Goal: Task Accomplishment & Management: Use online tool/utility

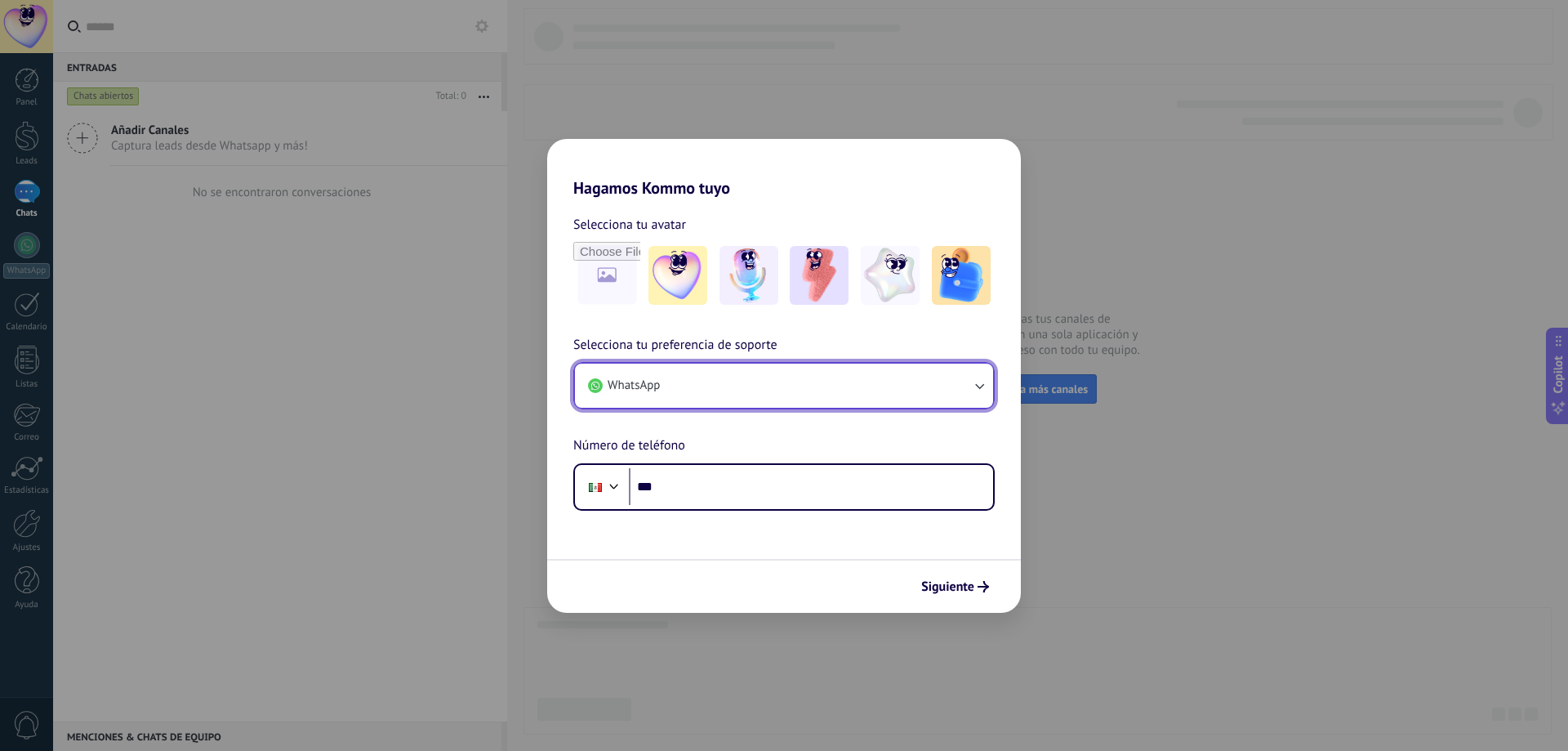
click at [761, 388] on button "WhatsApp" at bounding box center [784, 385] width 418 height 44
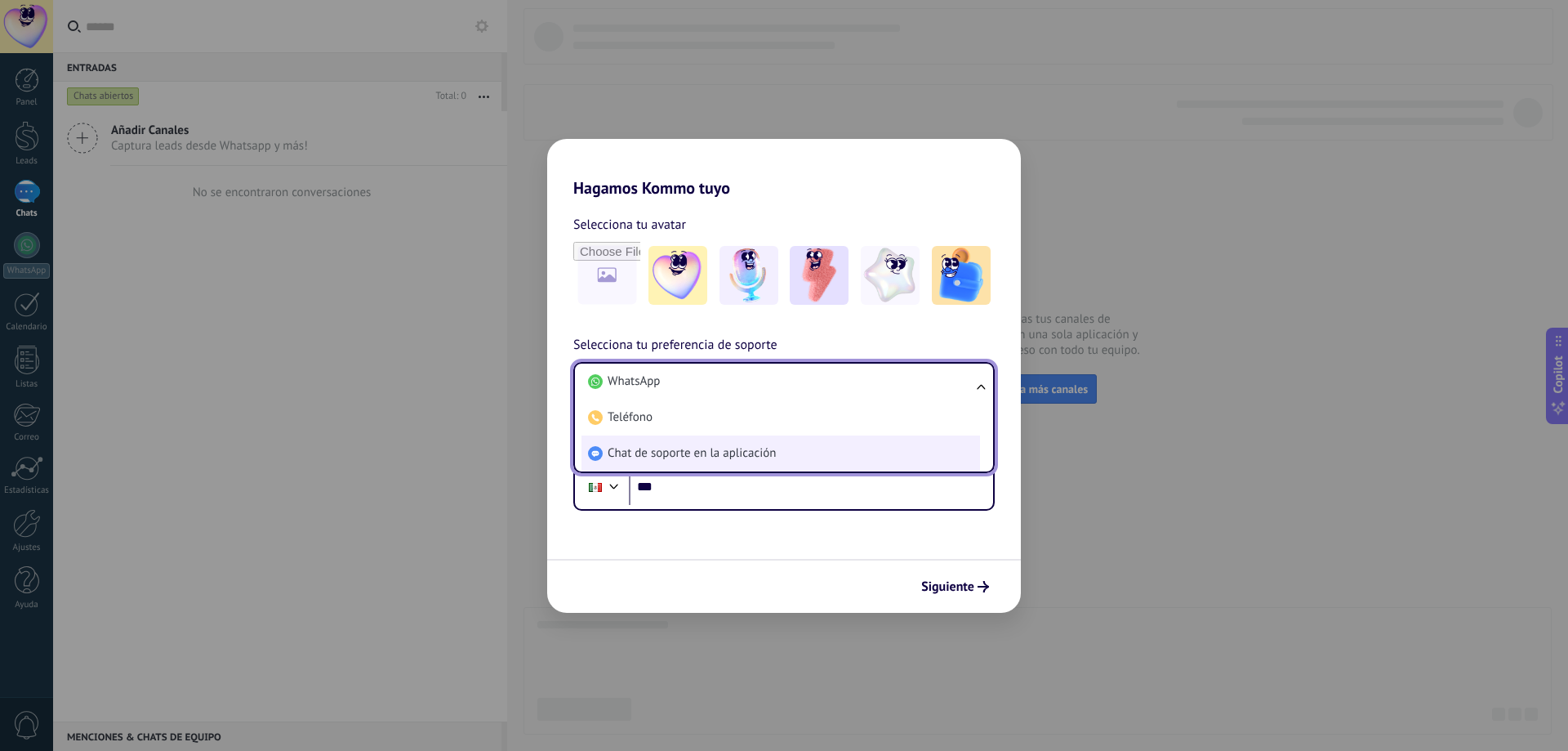
click at [753, 447] on span "Chat de soporte en la aplicación" at bounding box center [692, 453] width 168 height 17
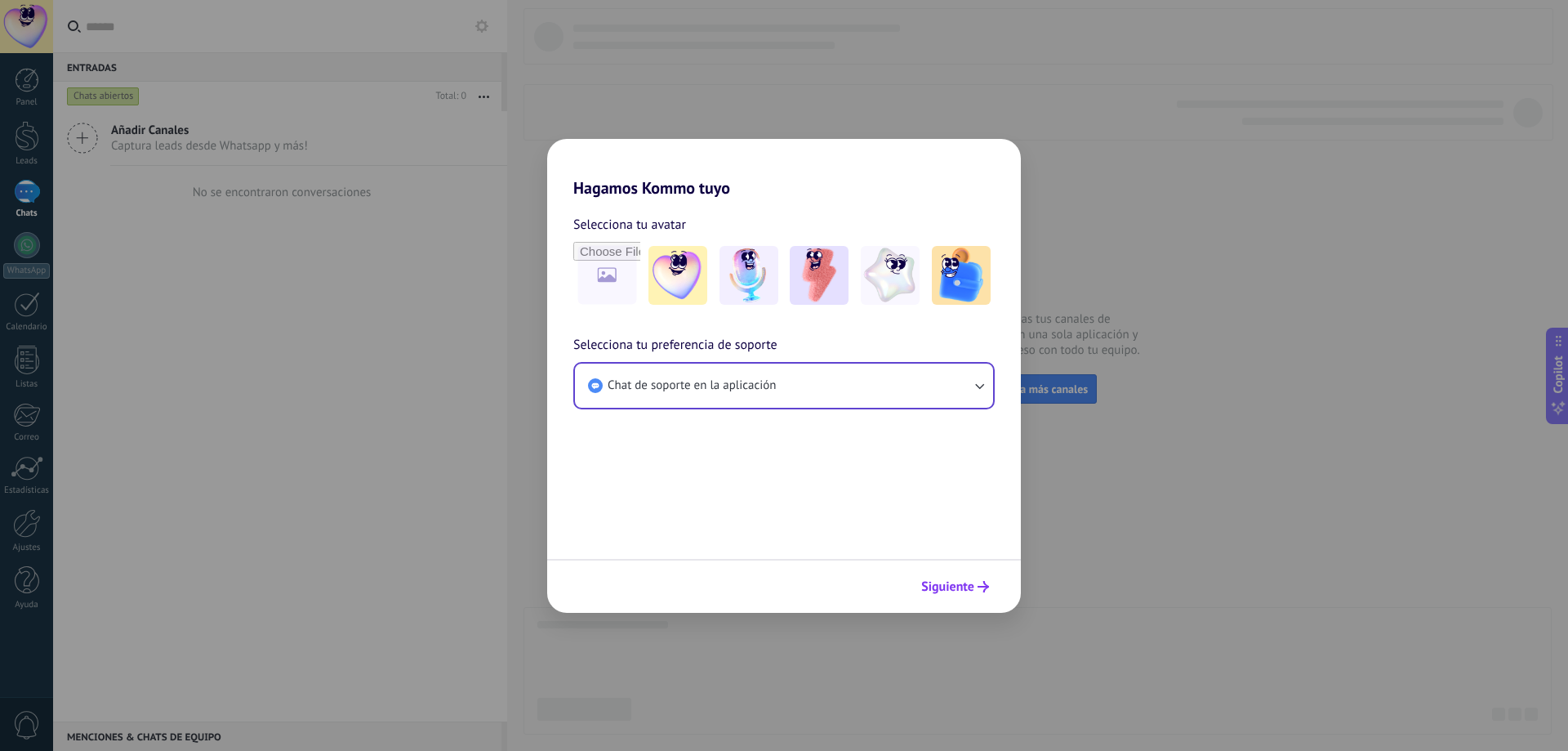
click at [970, 591] on span "Siguiente" at bounding box center [948, 586] width 53 height 12
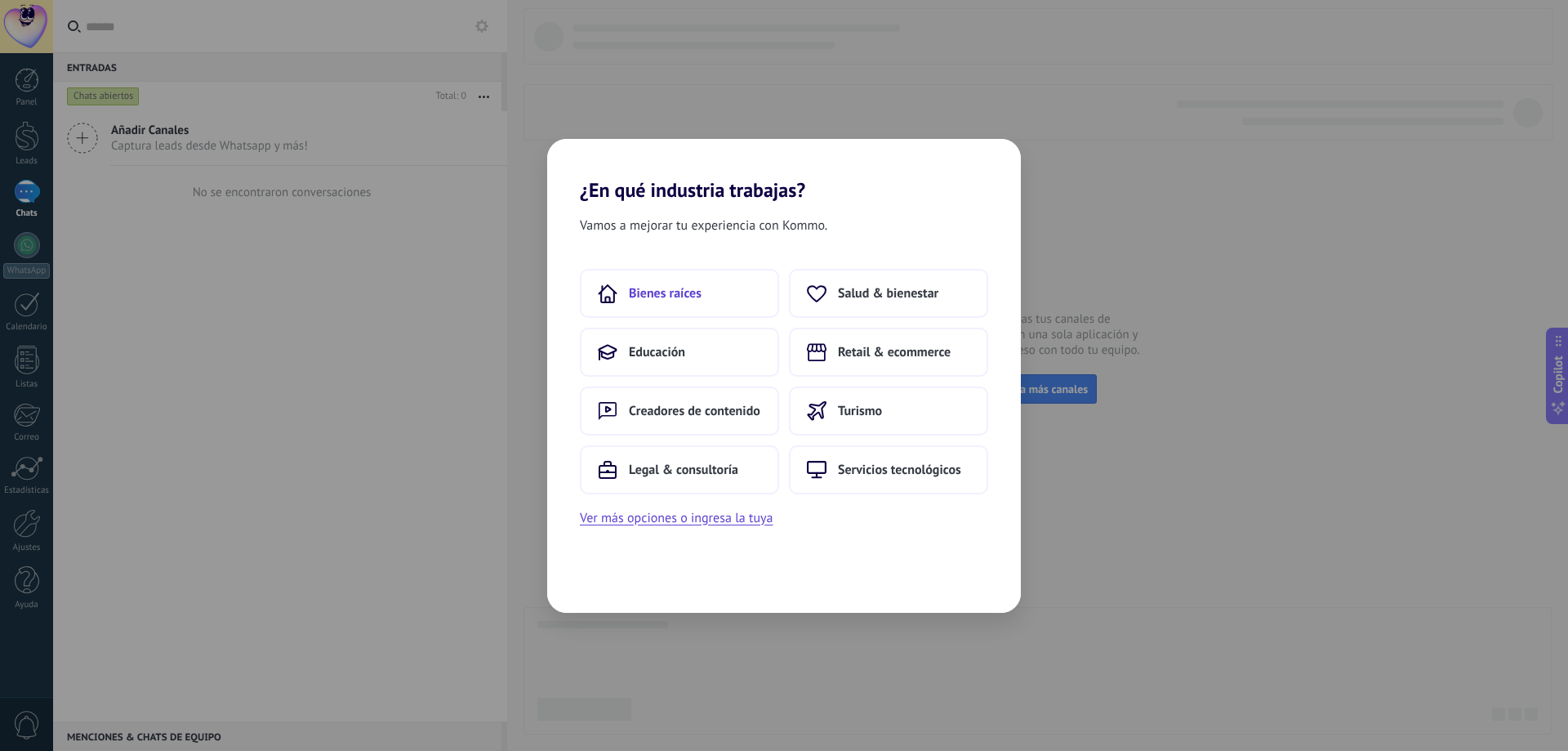
click at [708, 309] on button "Bienes raíces" at bounding box center [679, 293] width 200 height 49
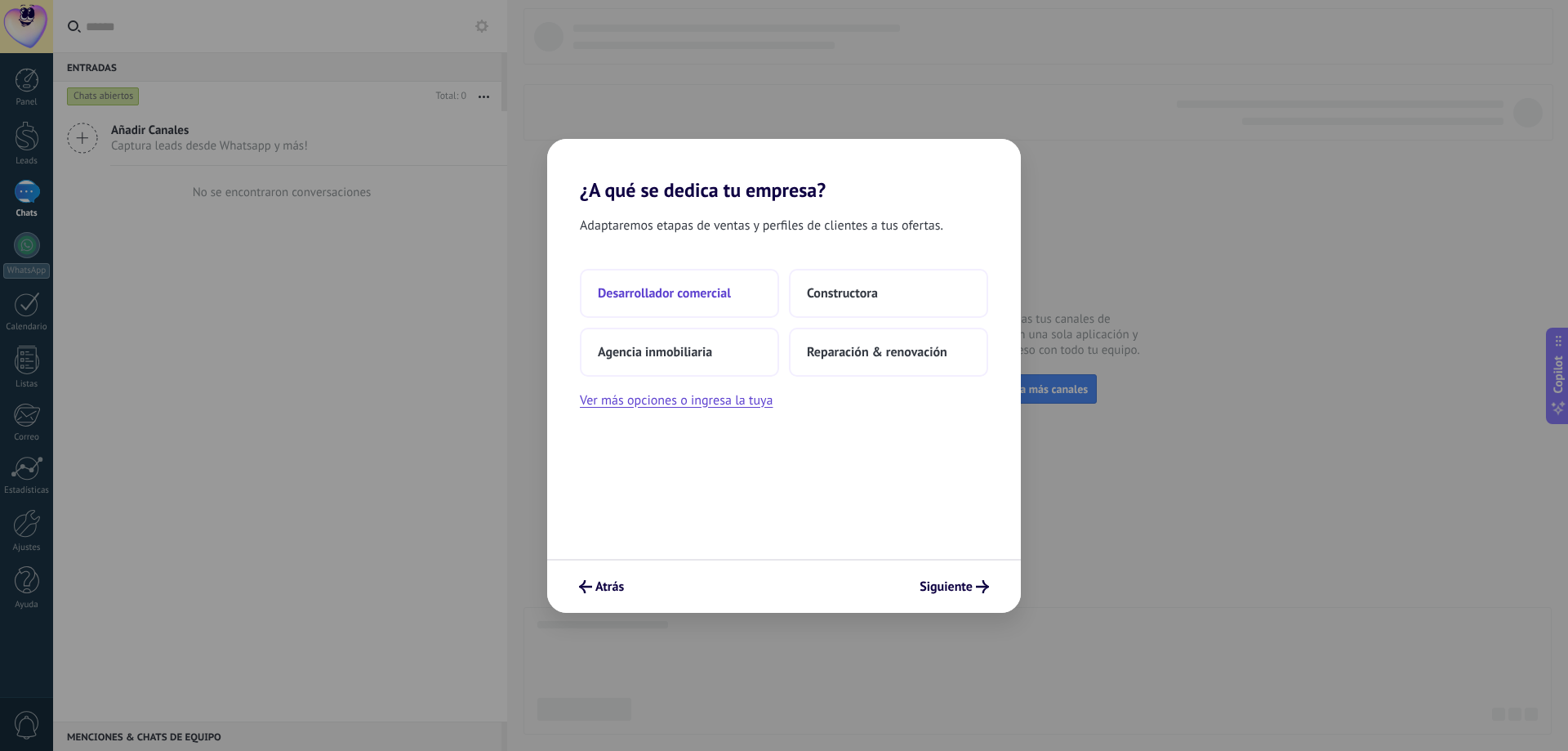
click at [700, 314] on button "Desarrollador comercial" at bounding box center [679, 293] width 200 height 49
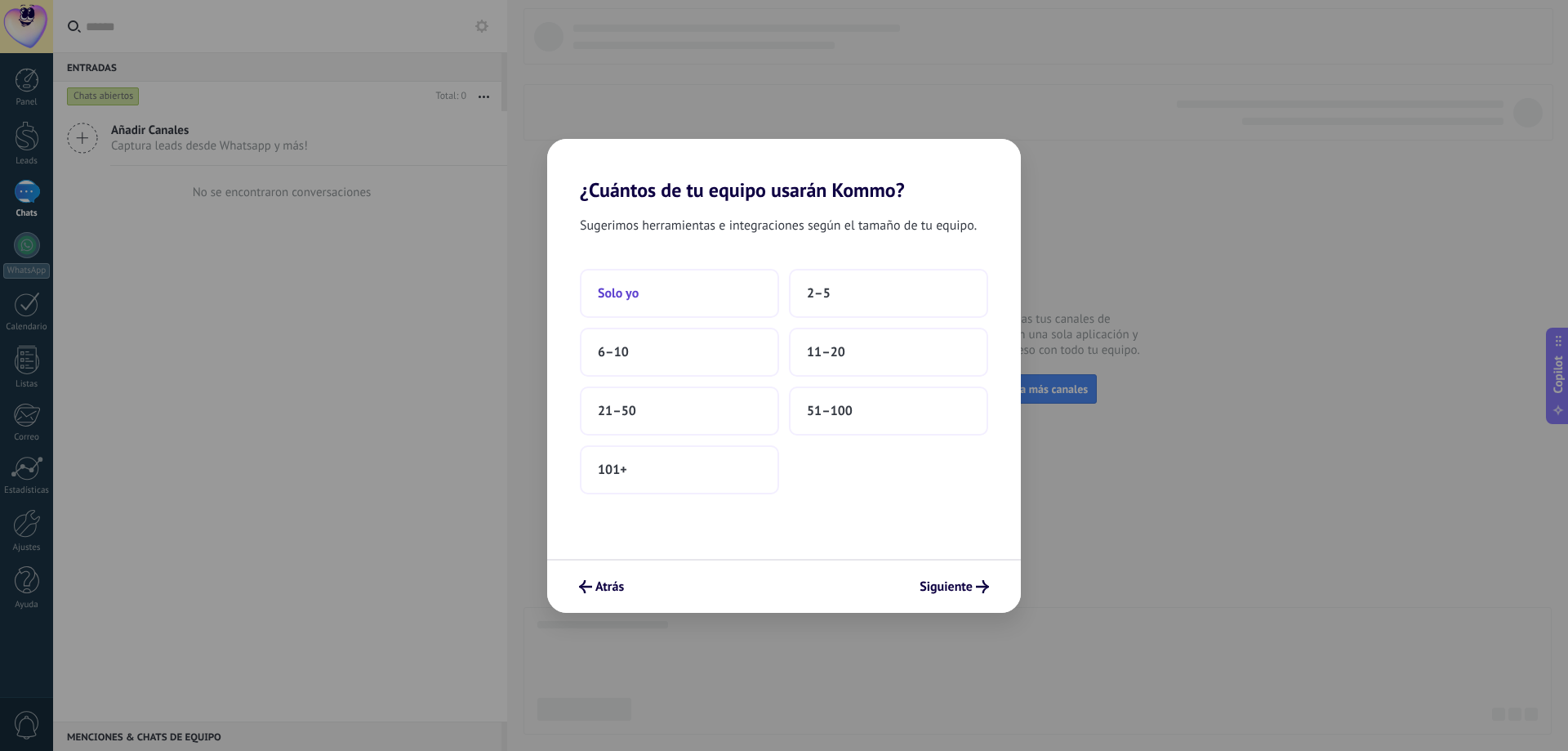
click at [661, 306] on button "Solo yo" at bounding box center [679, 293] width 200 height 49
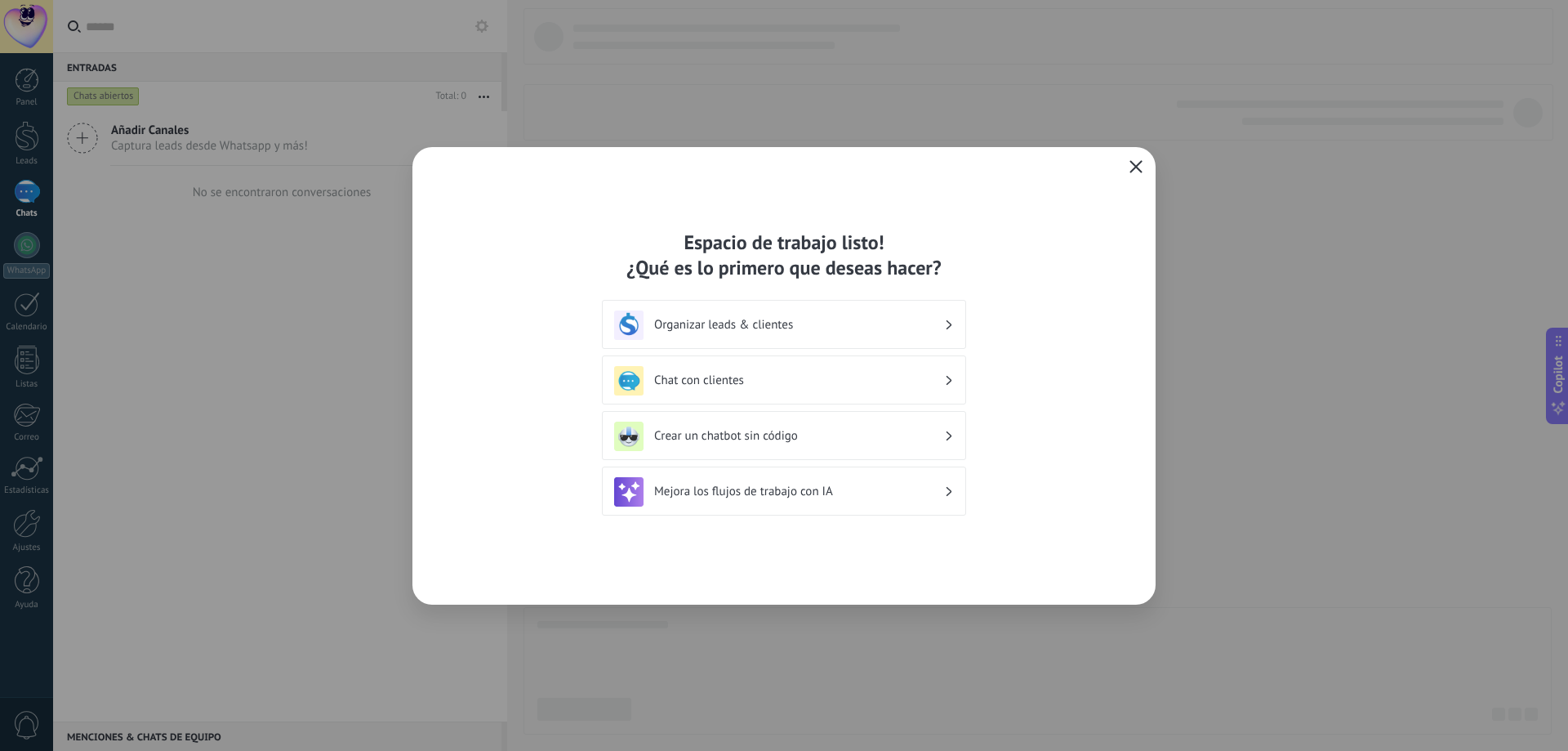
click at [1130, 167] on icon "button" at bounding box center [1136, 167] width 13 height 13
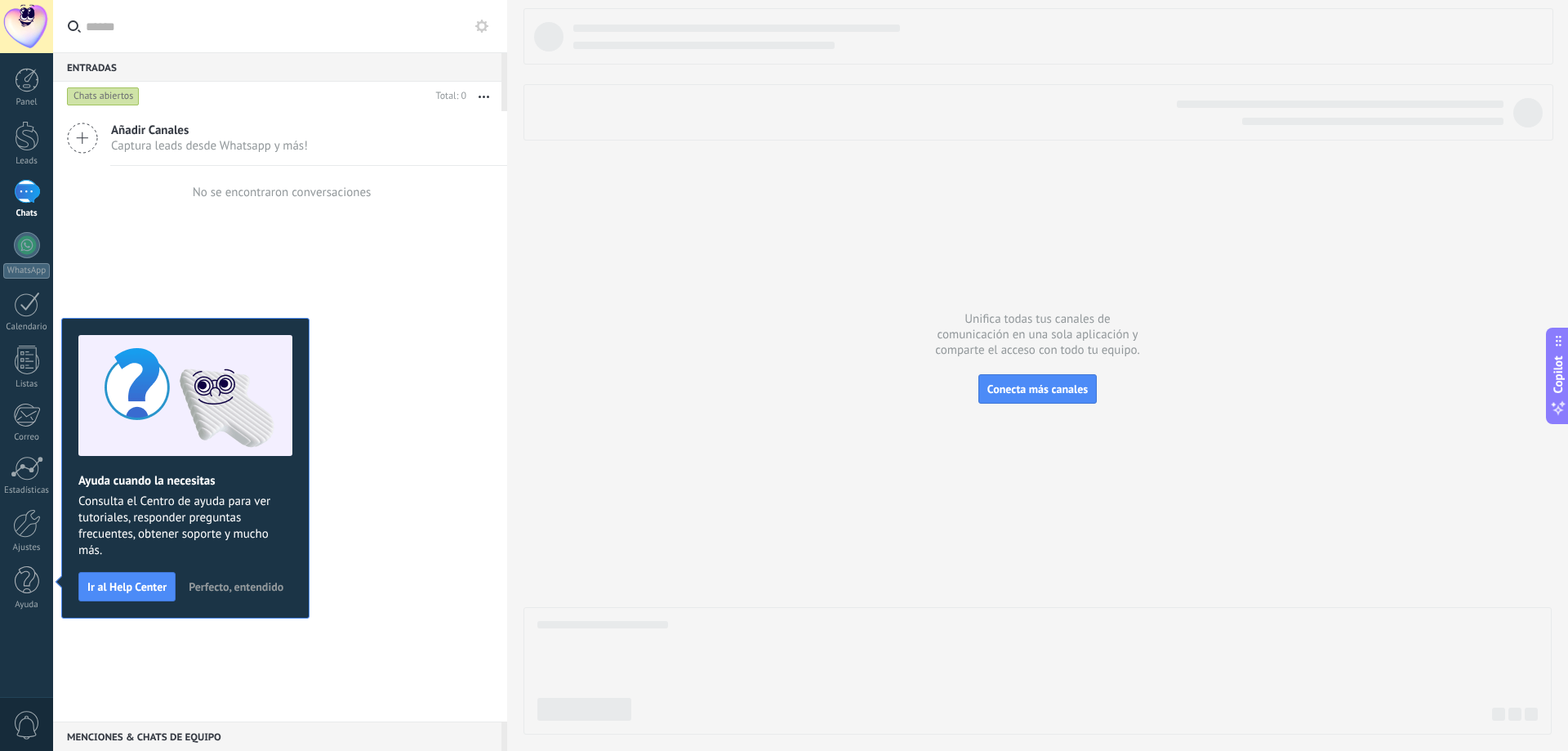
click at [156, 127] on span "Añadir Canales" at bounding box center [210, 130] width 197 height 16
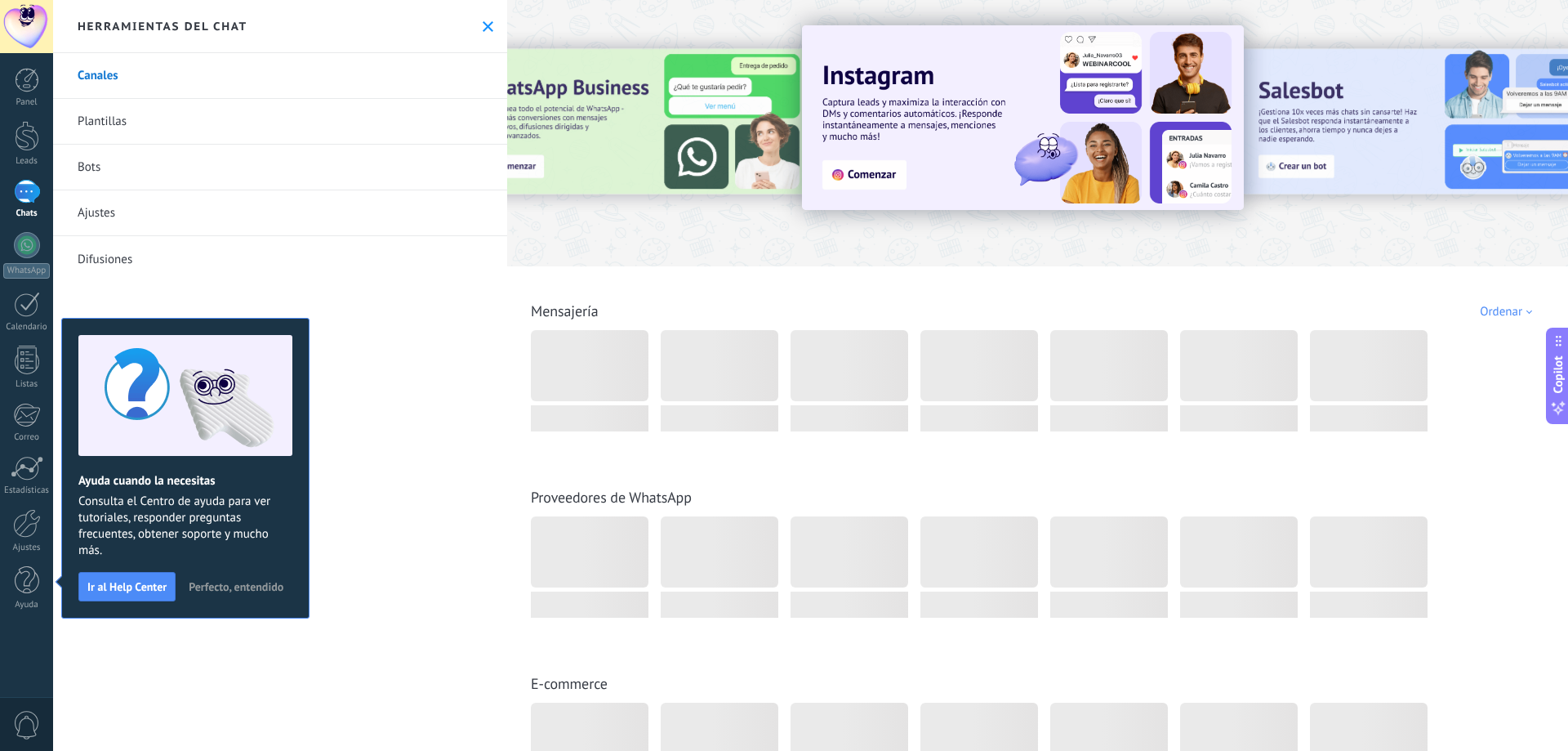
click at [352, 82] on link "Canales" at bounding box center [280, 76] width 454 height 46
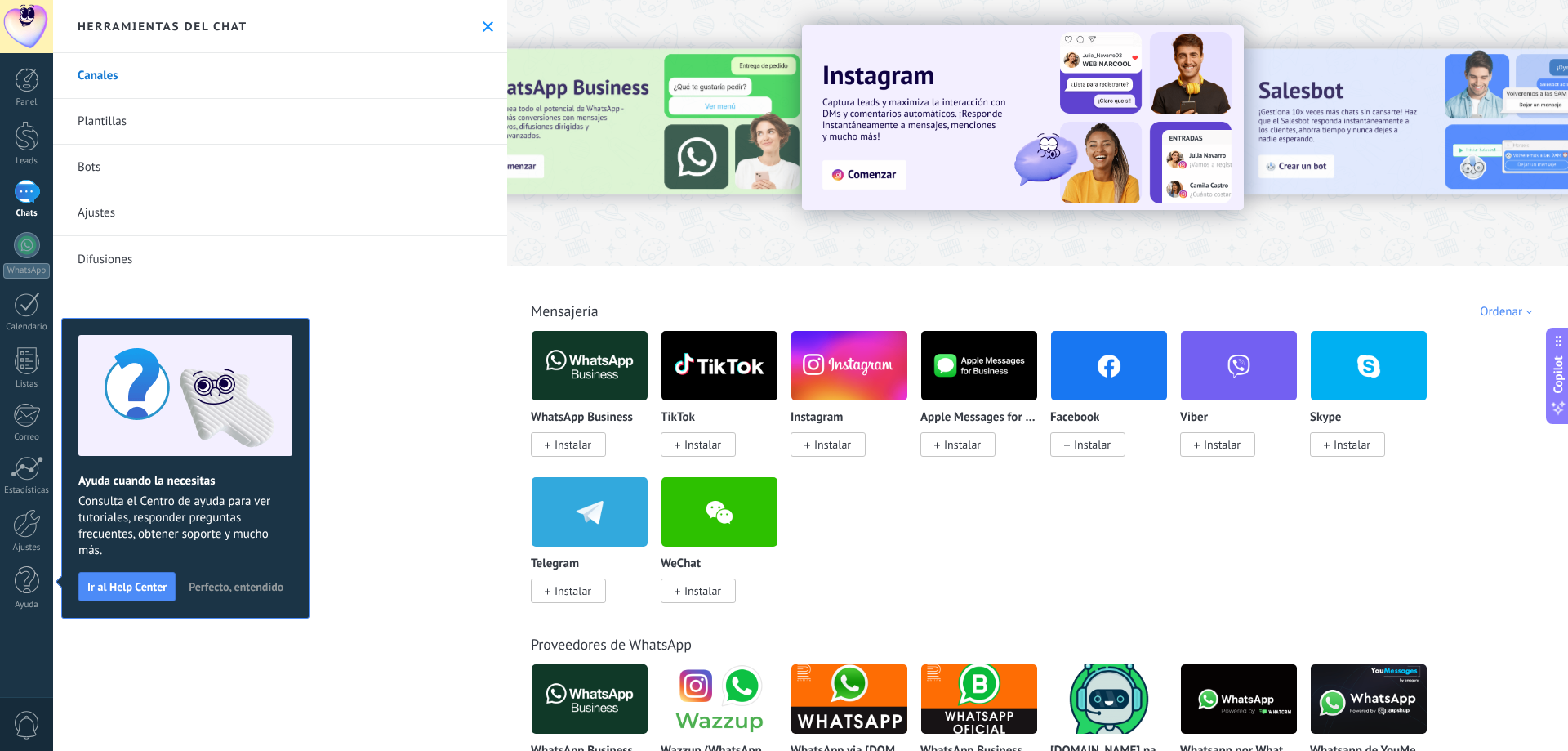
click at [568, 447] on span "Instalar" at bounding box center [573, 445] width 37 height 15
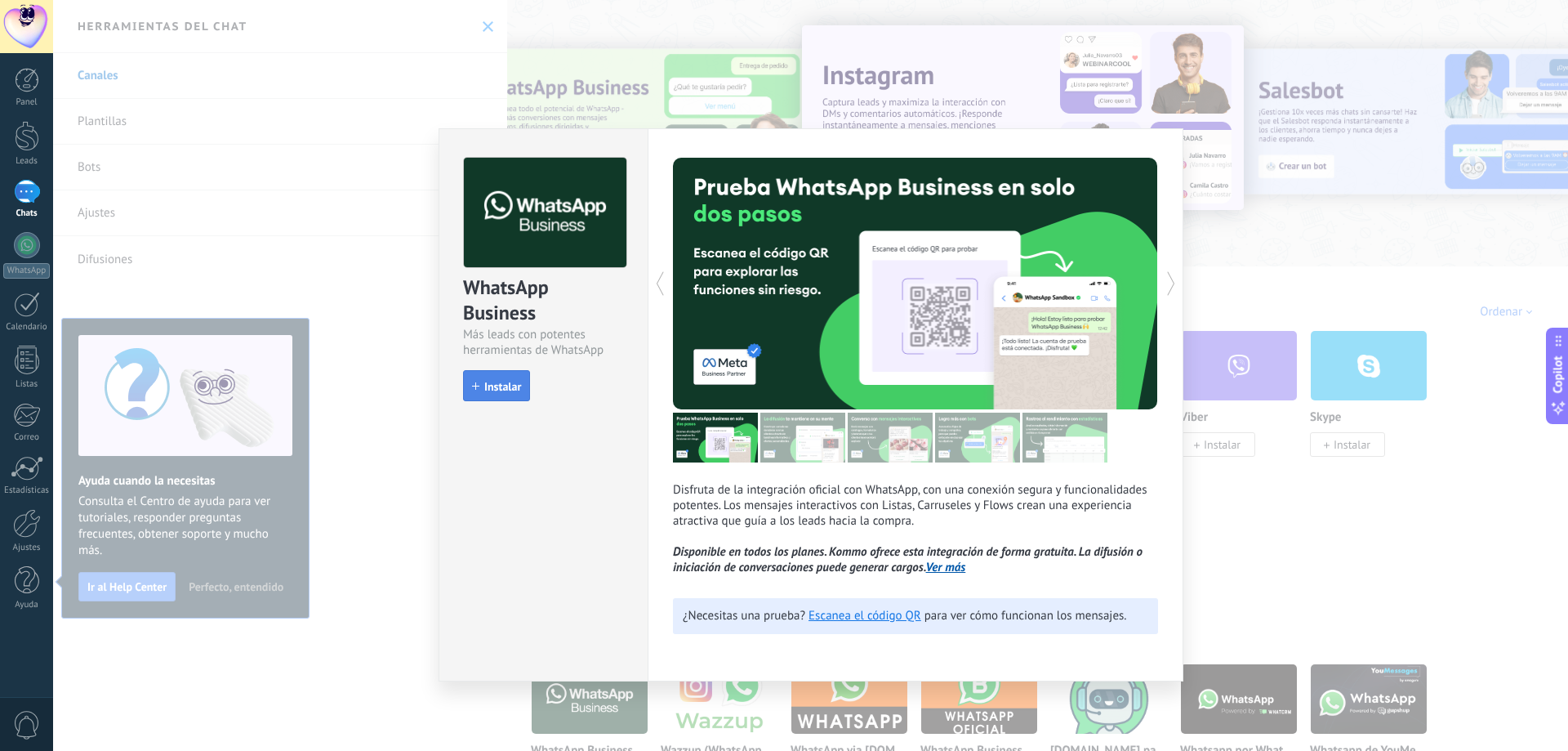
click at [510, 384] on span "Instalar" at bounding box center [502, 387] width 37 height 12
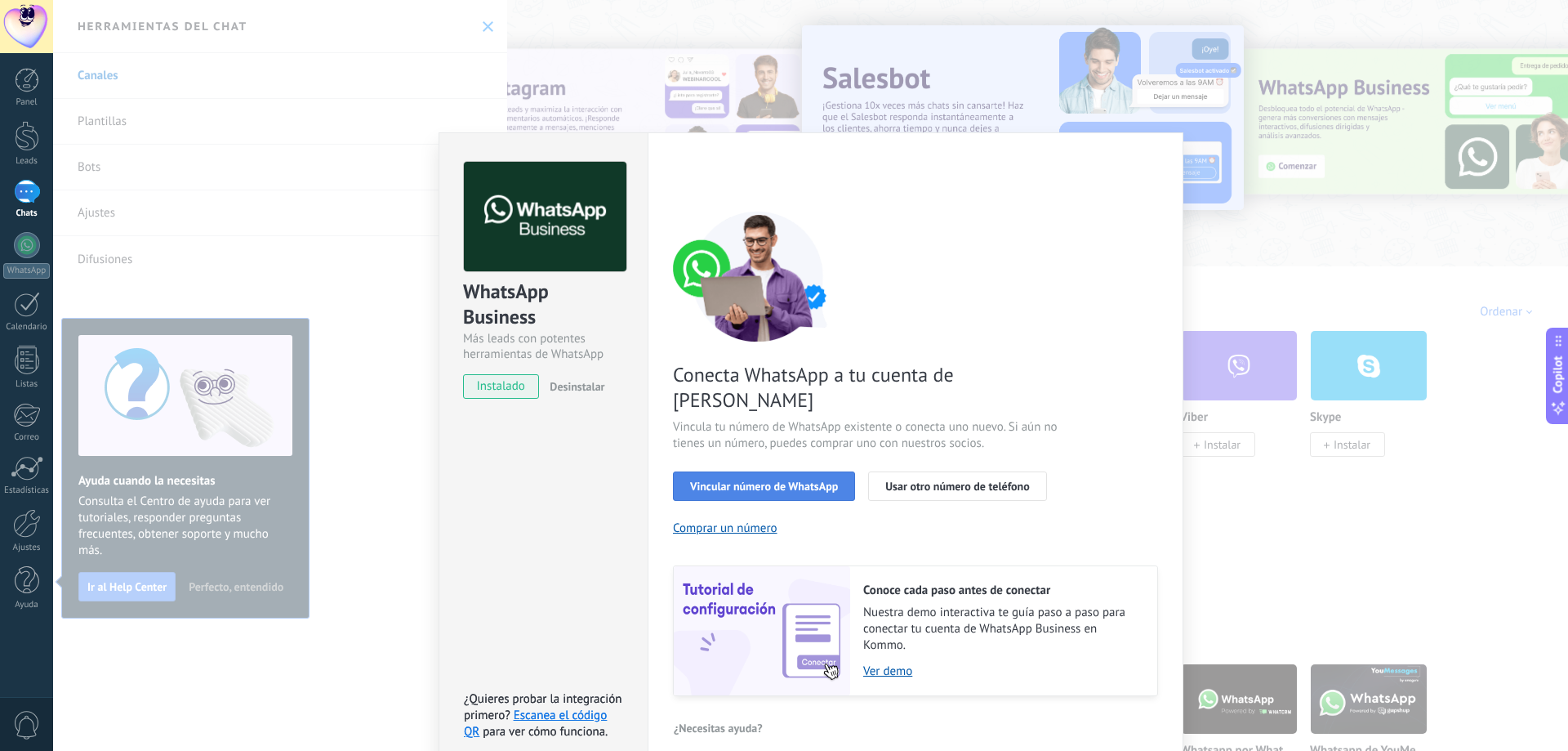
click at [709, 472] on button "Vincular número de WhatsApp" at bounding box center [763, 486] width 182 height 29
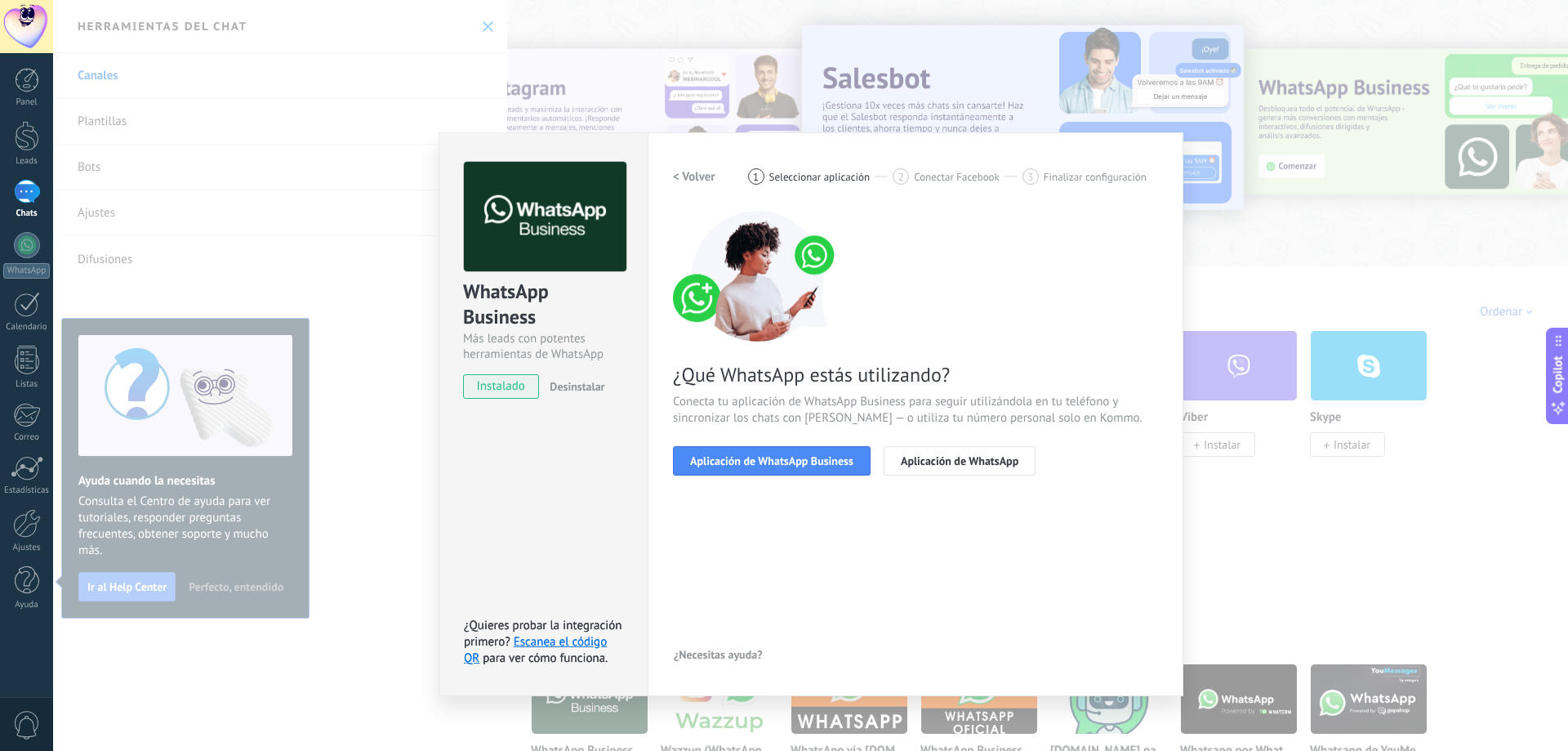
click at [709, 452] on button "Aplicación de WhatsApp Business" at bounding box center [772, 460] width 198 height 29
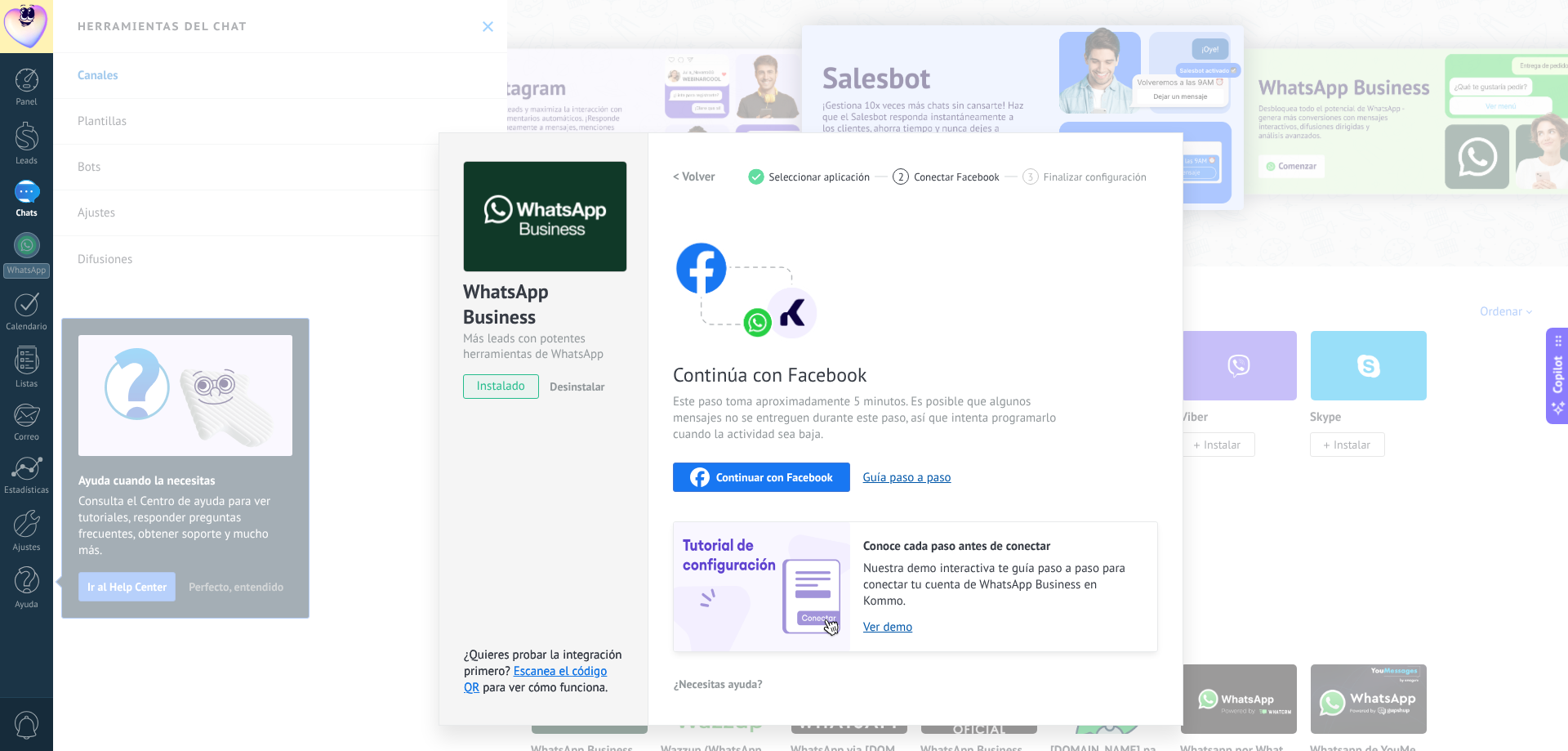
click at [706, 477] on icon "button" at bounding box center [700, 477] width 20 height 20
click at [1077, 298] on div "Continúa con Facebook Este paso toma aproximadamente 5 minutos. Es posible que …" at bounding box center [915, 431] width 485 height 441
click at [1303, 267] on div "WhatsApp Business Más leads con potentes herramientas de WhatsApp instalado Des…" at bounding box center [811, 375] width 1515 height 751
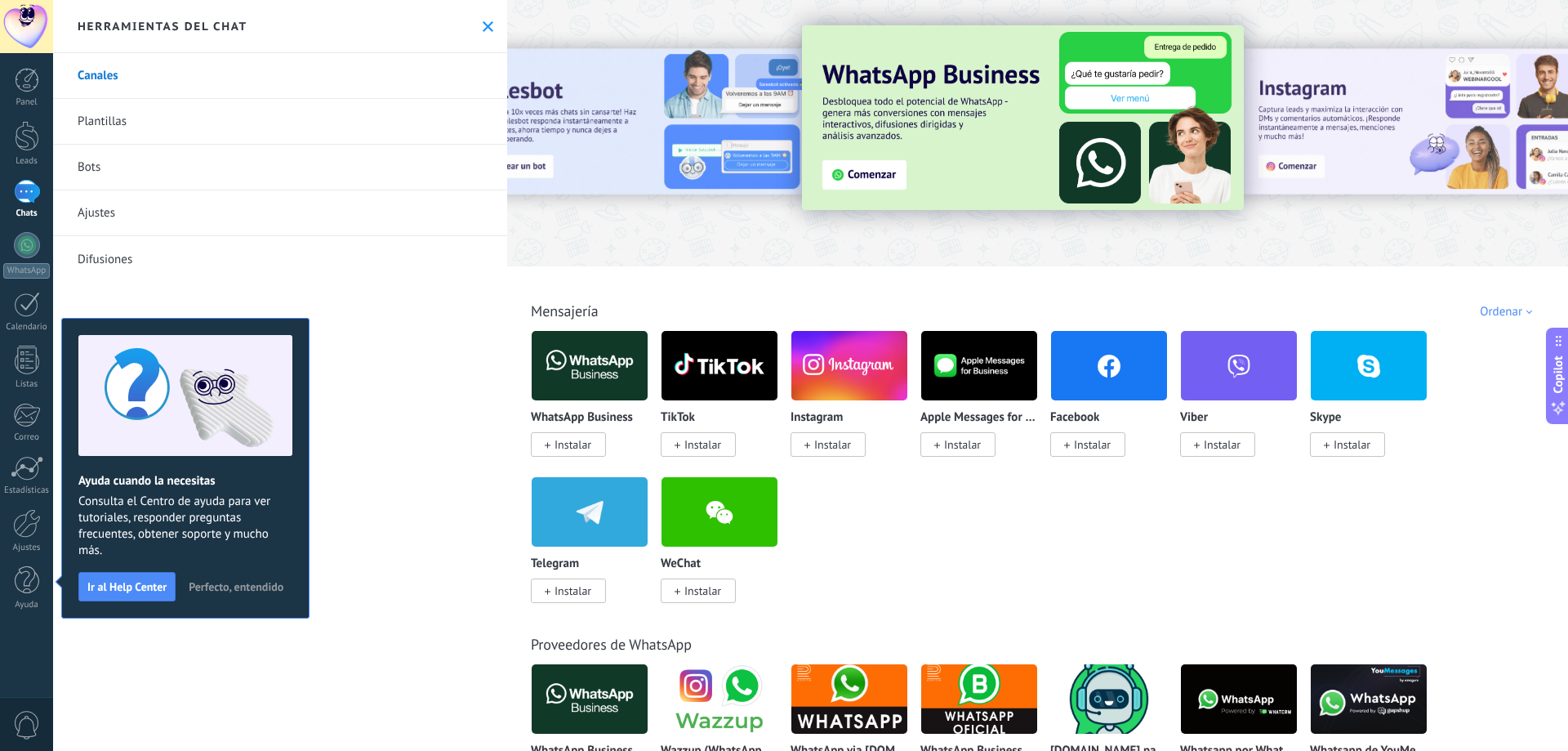
click at [51, 19] on div at bounding box center [27, 27] width 53 height 53
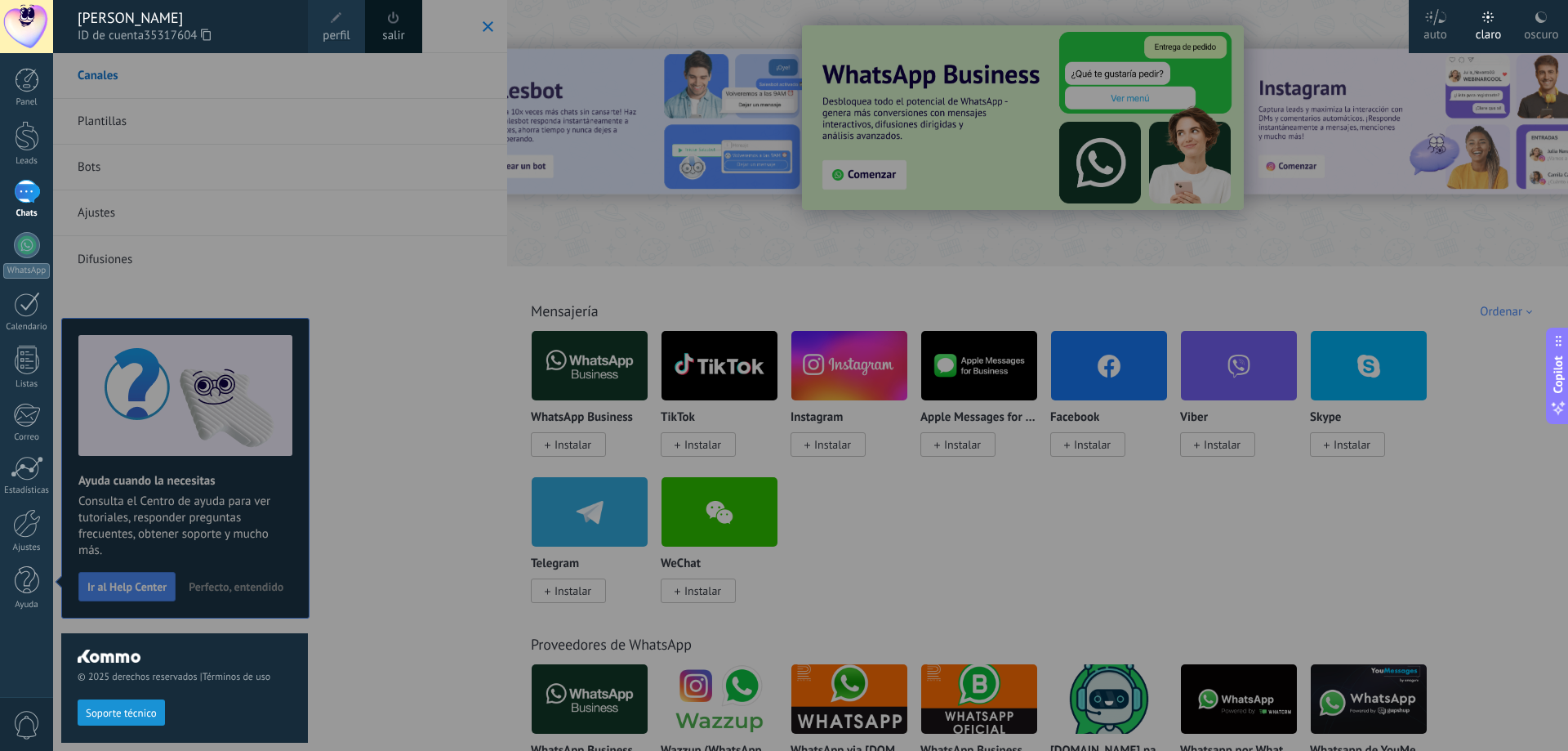
click at [395, 22] on span at bounding box center [394, 17] width 12 height 12
